Goal: Navigation & Orientation: Go to known website

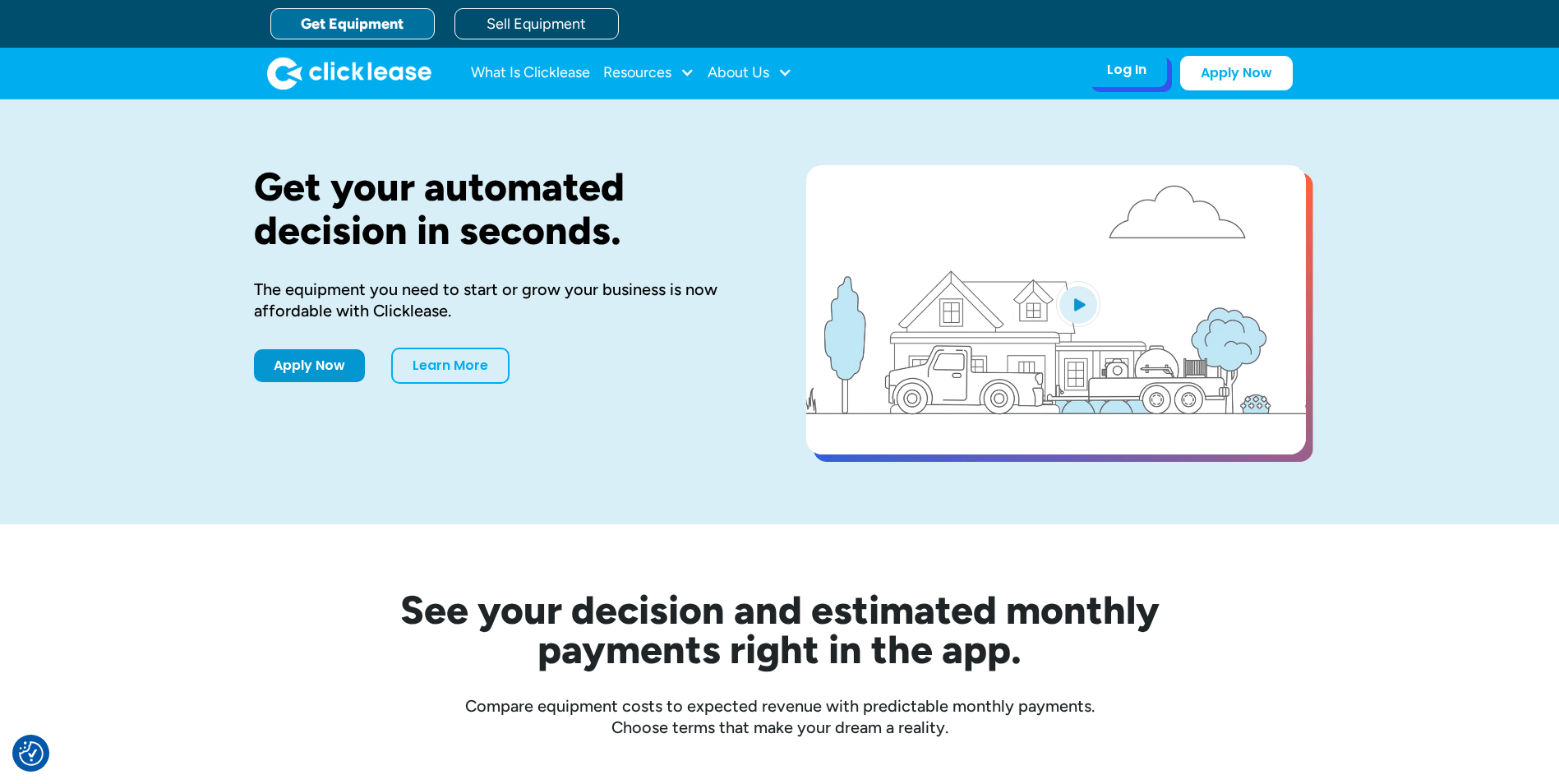
click at [1134, 76] on div "Log In" at bounding box center [1127, 70] width 39 height 16
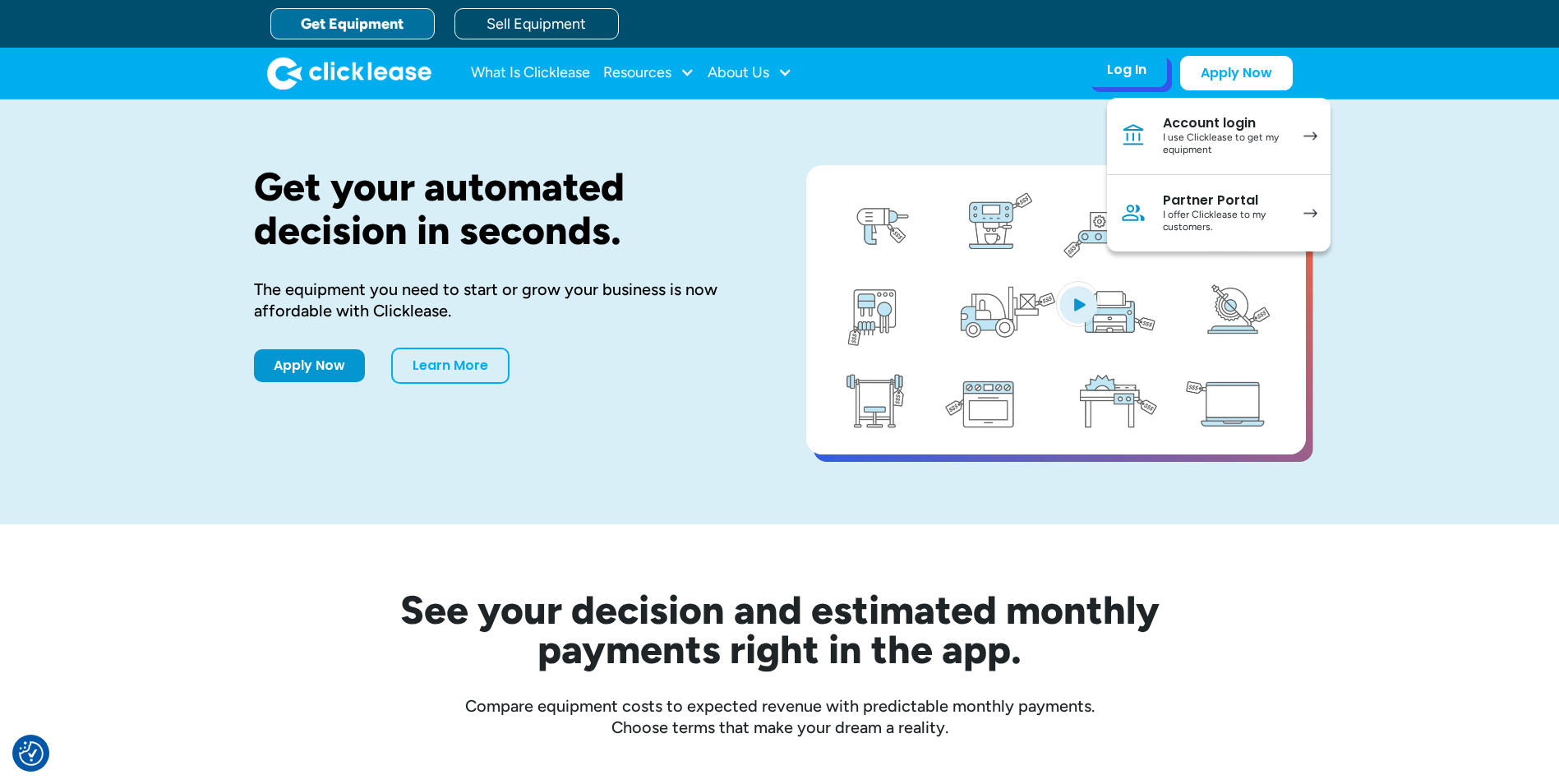
click at [1310, 213] on img at bounding box center [1310, 213] width 14 height 9
